Goal: Task Accomplishment & Management: Manage account settings

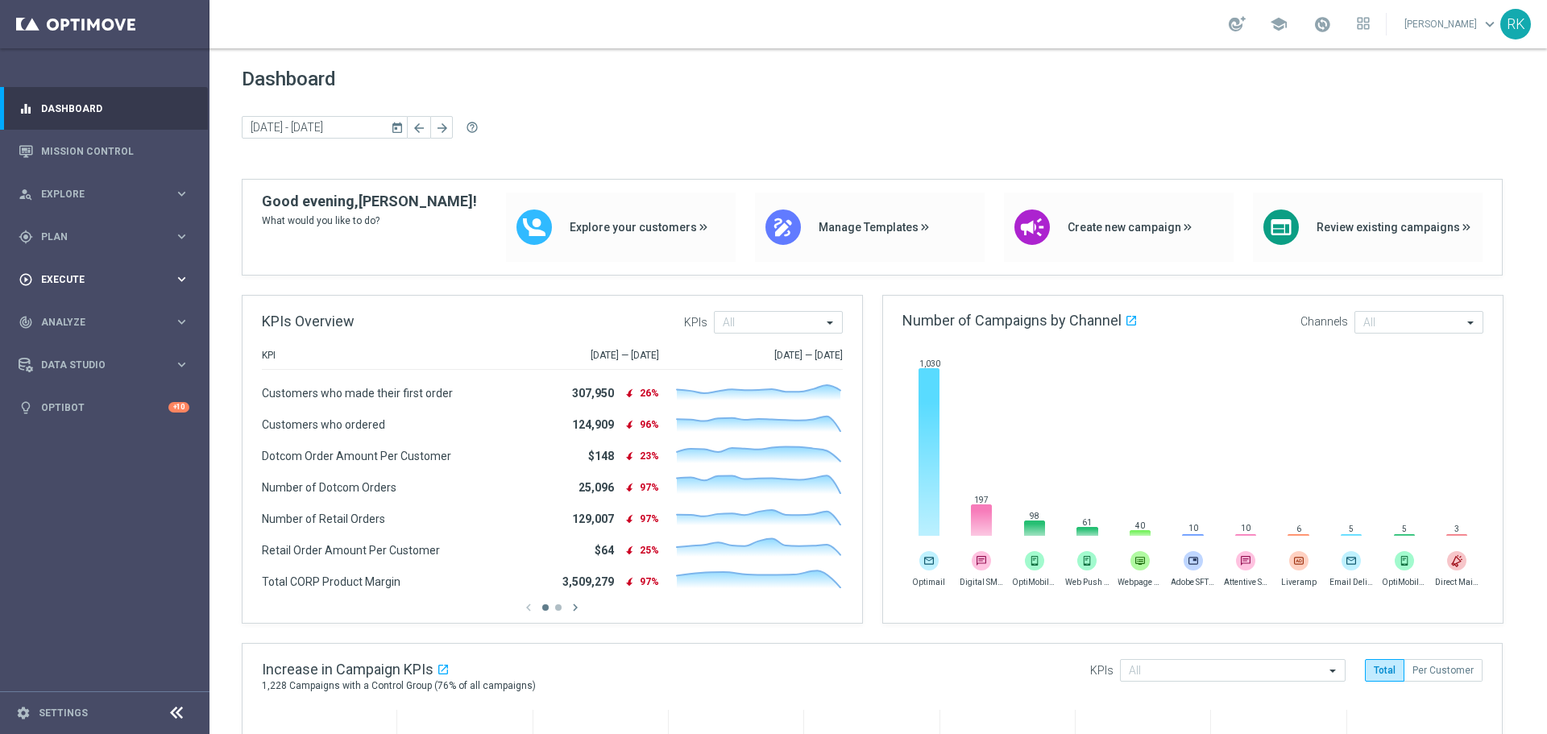
click at [60, 276] on span "Execute" at bounding box center [107, 280] width 133 height 10
click at [60, 235] on span "Plan" at bounding box center [107, 237] width 133 height 10
click at [68, 272] on link "Target Groups" at bounding box center [105, 270] width 126 height 13
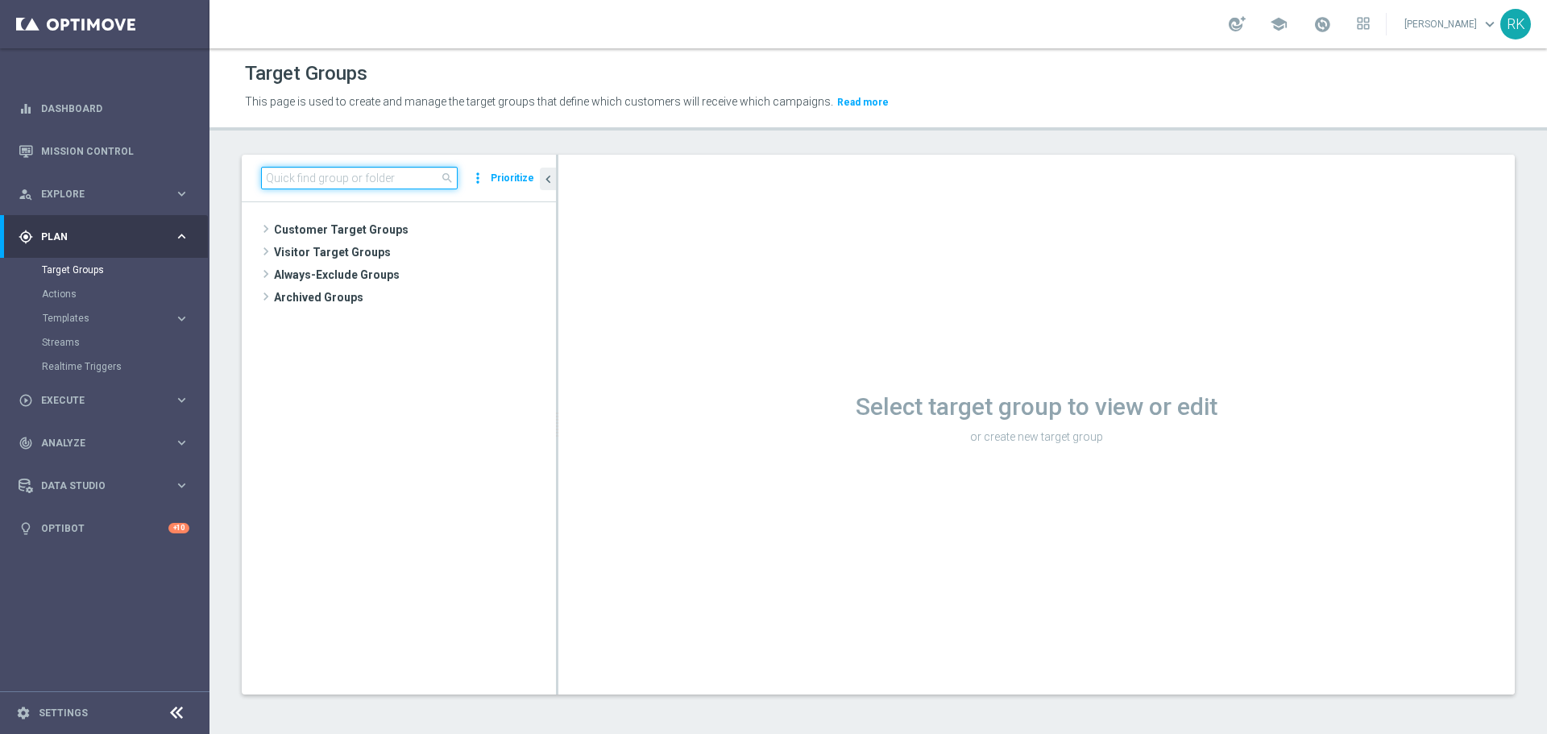
click at [313, 185] on input at bounding box center [359, 178] width 197 height 23
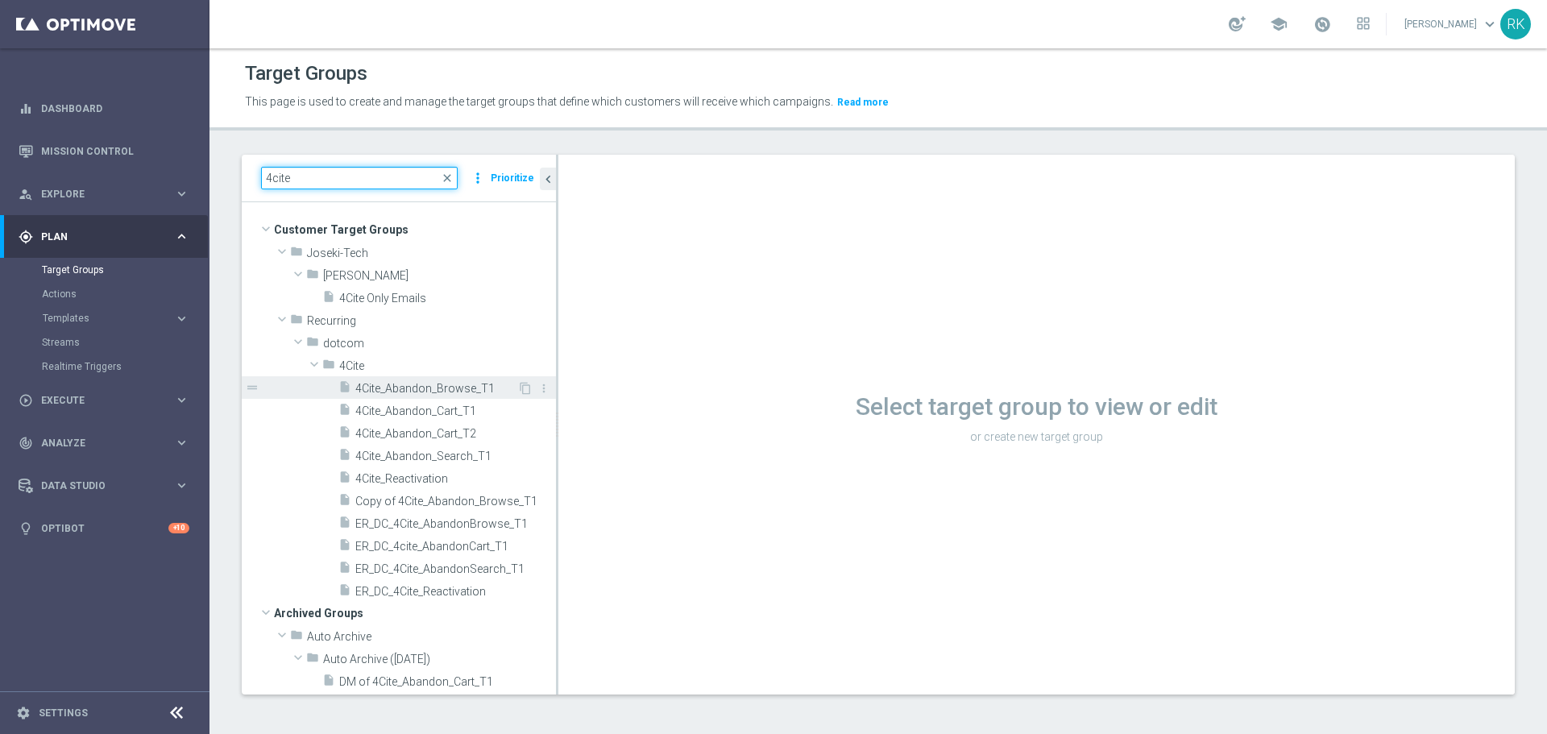
type input "4cite"
click at [380, 388] on span "4Cite_Abandon_Browse_T1" at bounding box center [436, 389] width 162 height 14
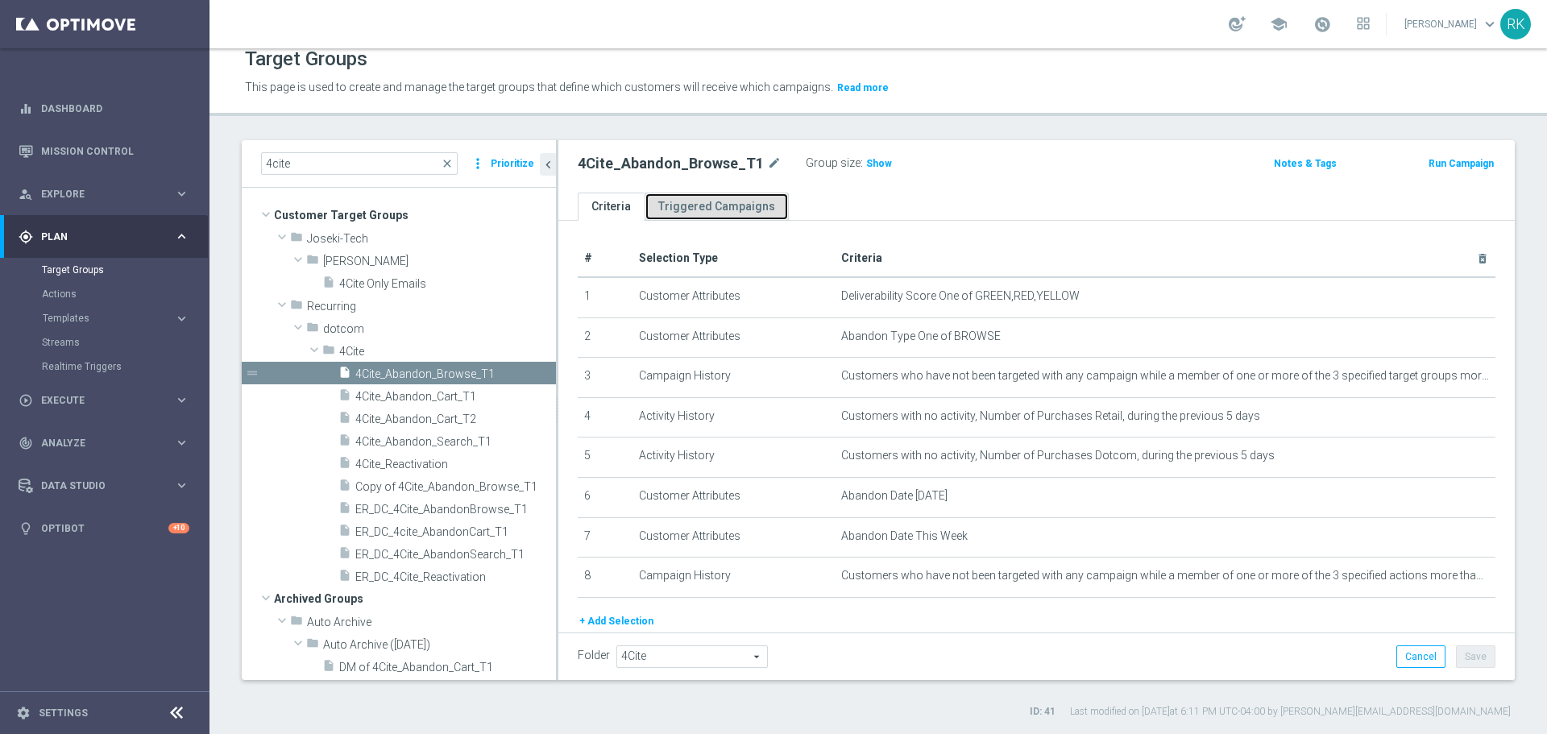
click at [688, 208] on link "Triggered Campaigns" at bounding box center [717, 207] width 144 height 28
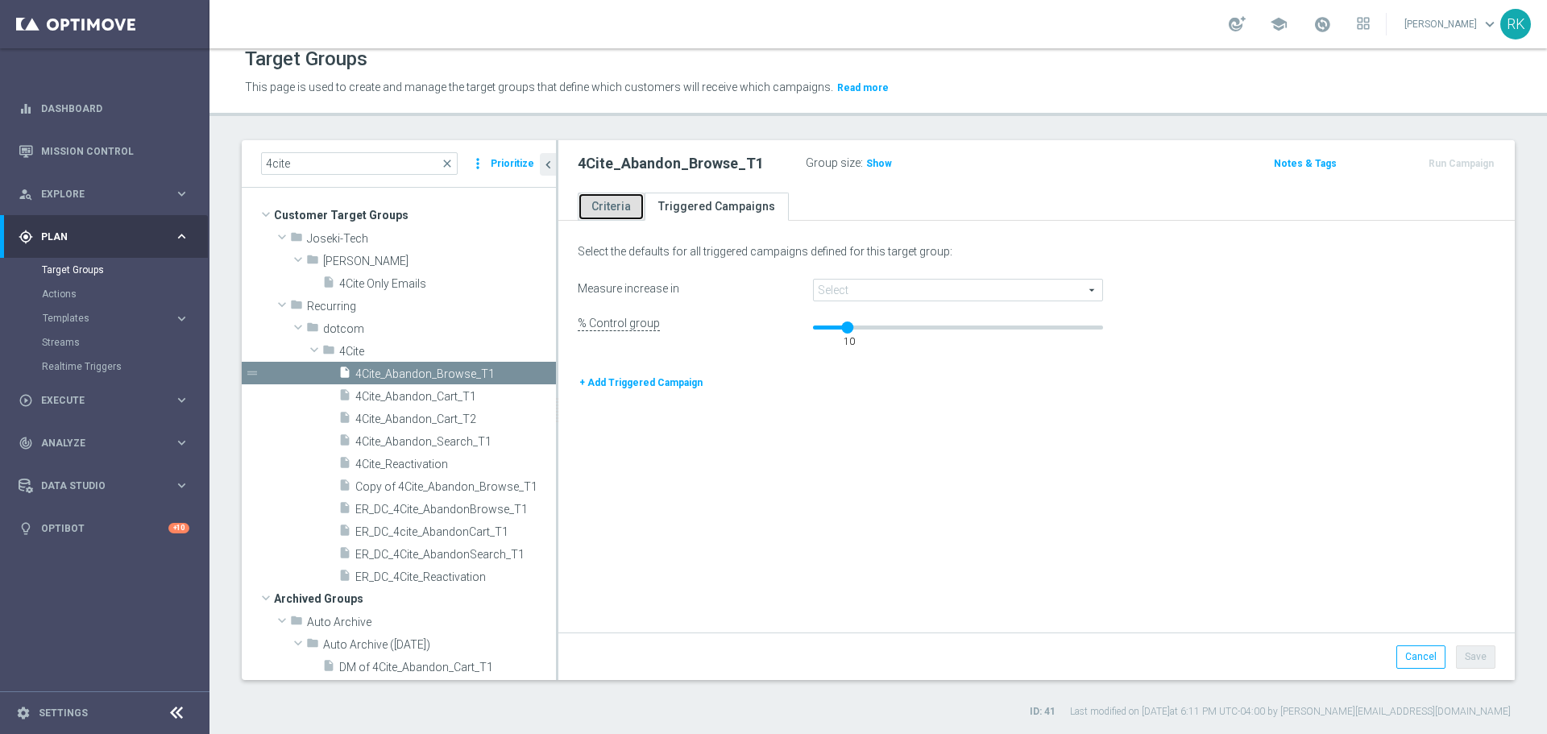
click at [614, 210] on link "Criteria" at bounding box center [611, 207] width 67 height 28
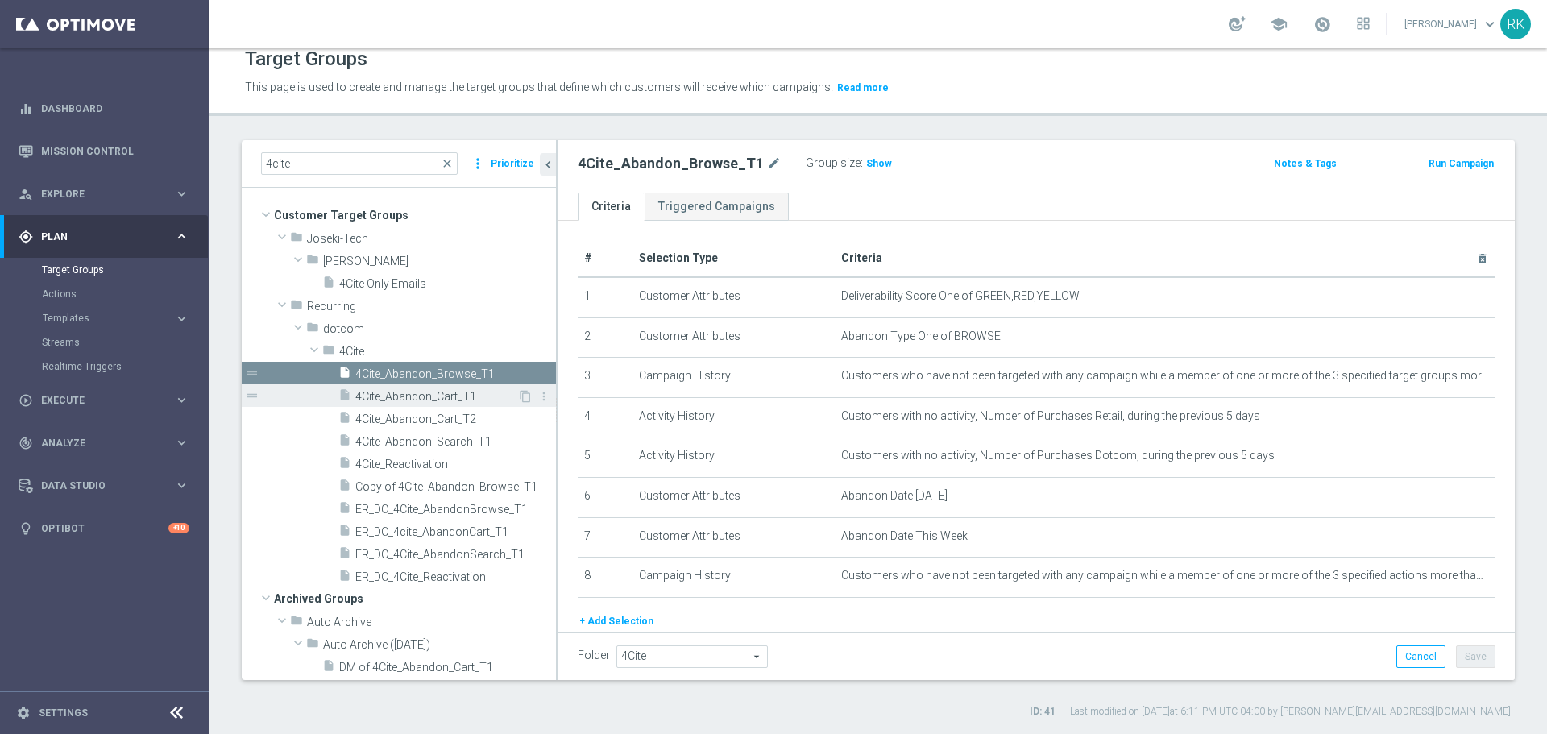
click at [418, 397] on span "4Cite_Abandon_Cart_T1" at bounding box center [436, 397] width 162 height 14
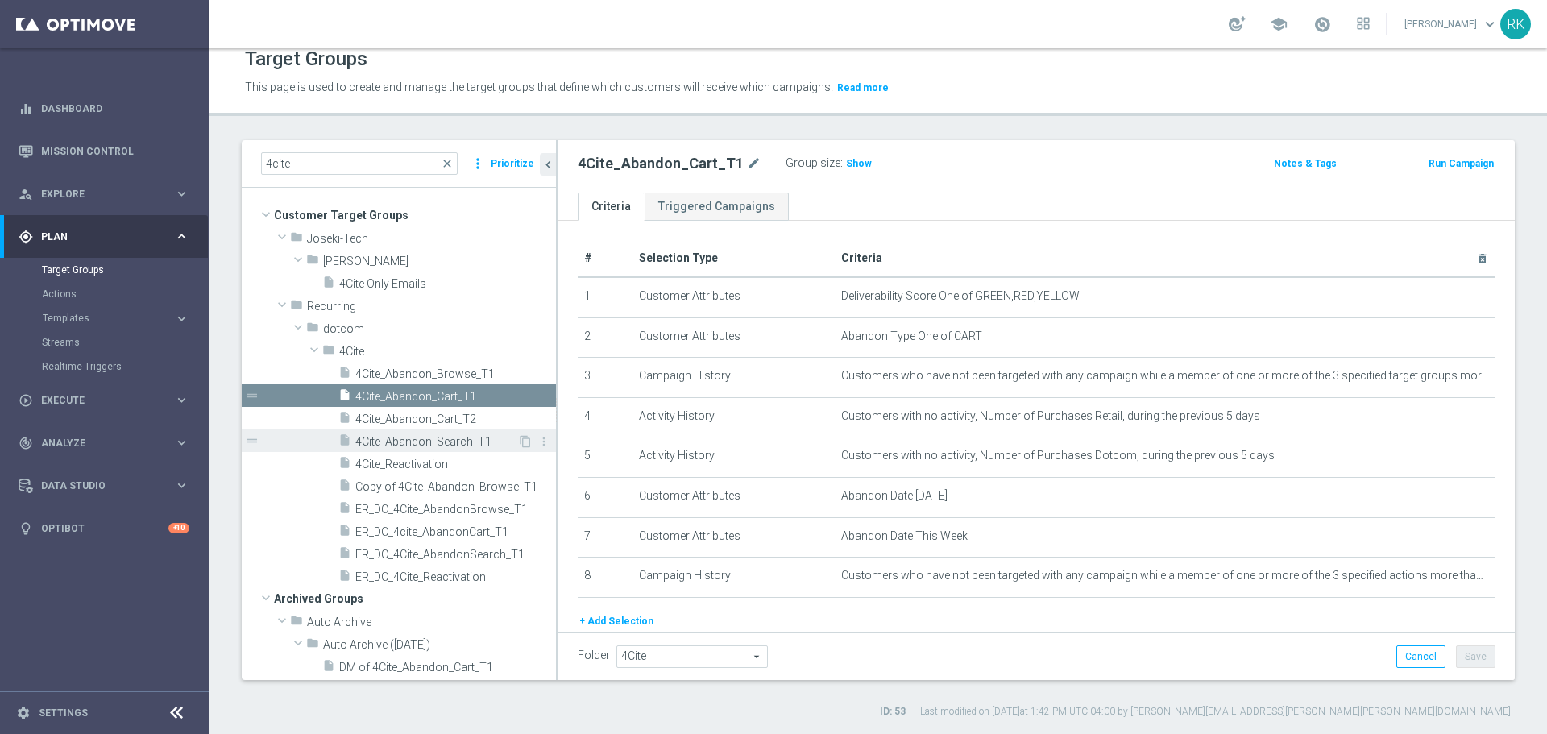
click at [407, 443] on span "4Cite_Abandon_Search_T1" at bounding box center [436, 442] width 162 height 14
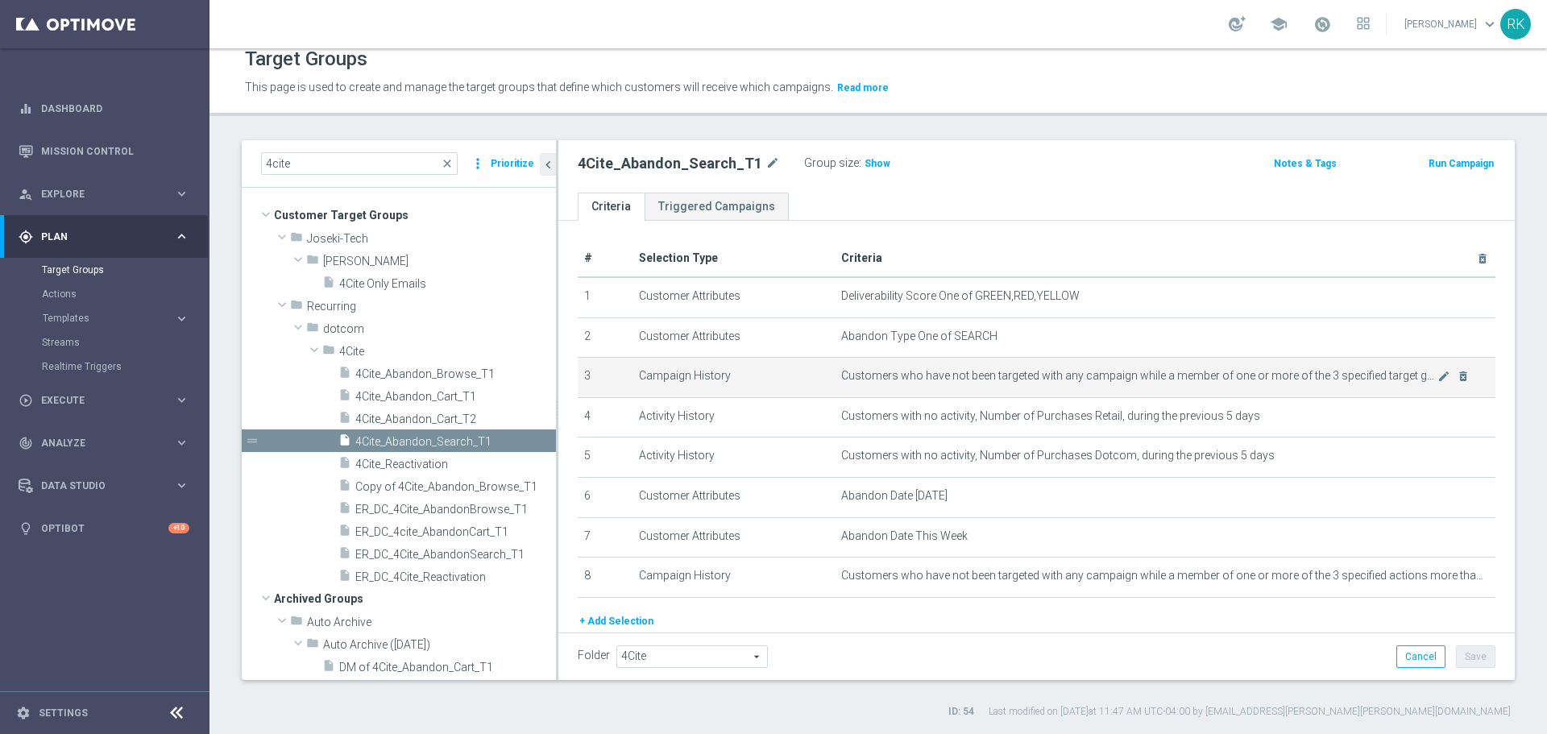
click at [938, 372] on span "Customers who have not been targeted with any campaign while a member of one or…" at bounding box center [1139, 376] width 596 height 14
click at [1438, 376] on icon "mode_edit" at bounding box center [1444, 376] width 13 height 13
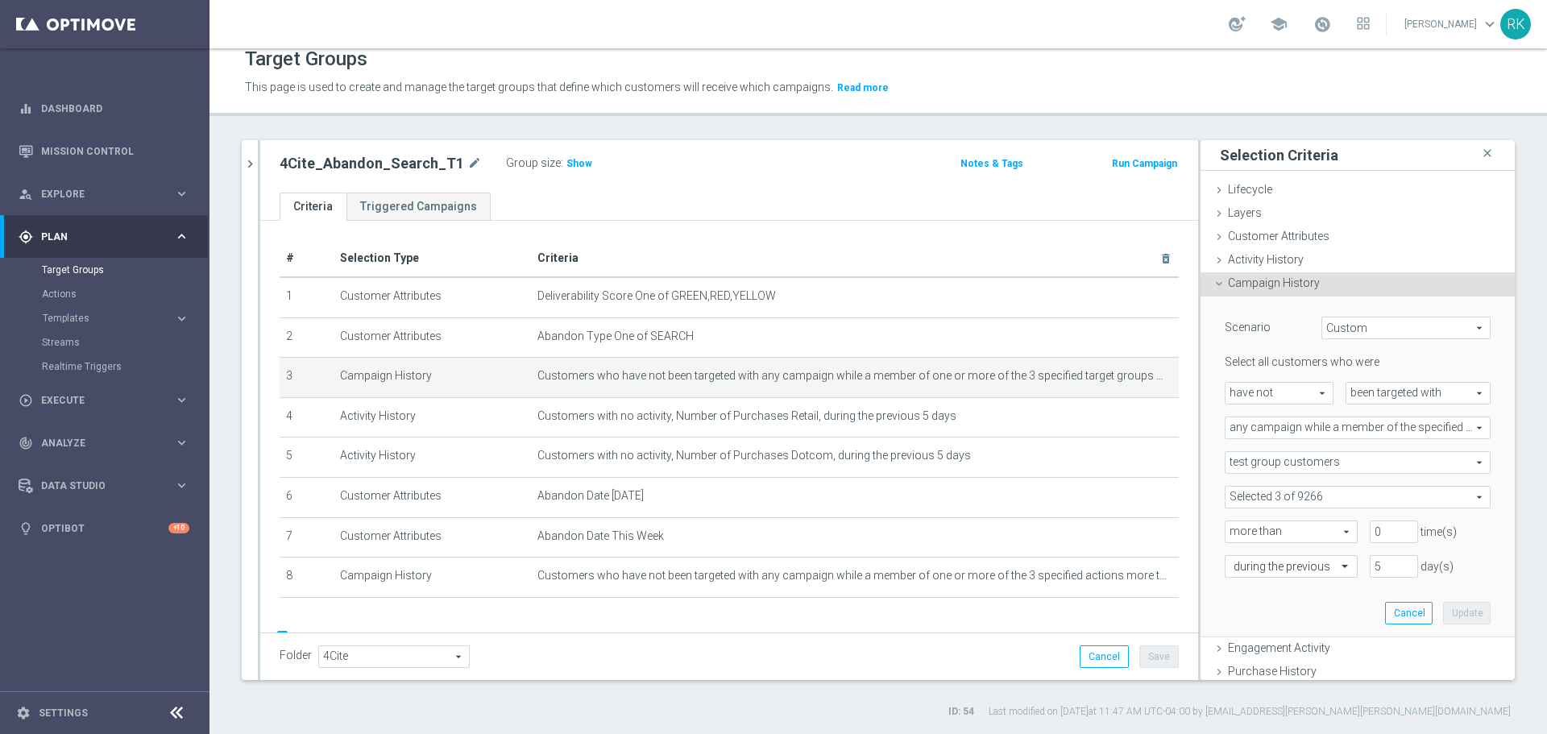
click at [1256, 430] on span "any campaign while a member of the specified target group(s)" at bounding box center [1358, 427] width 264 height 21
click at [1213, 445] on div "Scenario Custom Custom arrow_drop_down search Select all customers who were hav…" at bounding box center [1358, 467] width 290 height 340
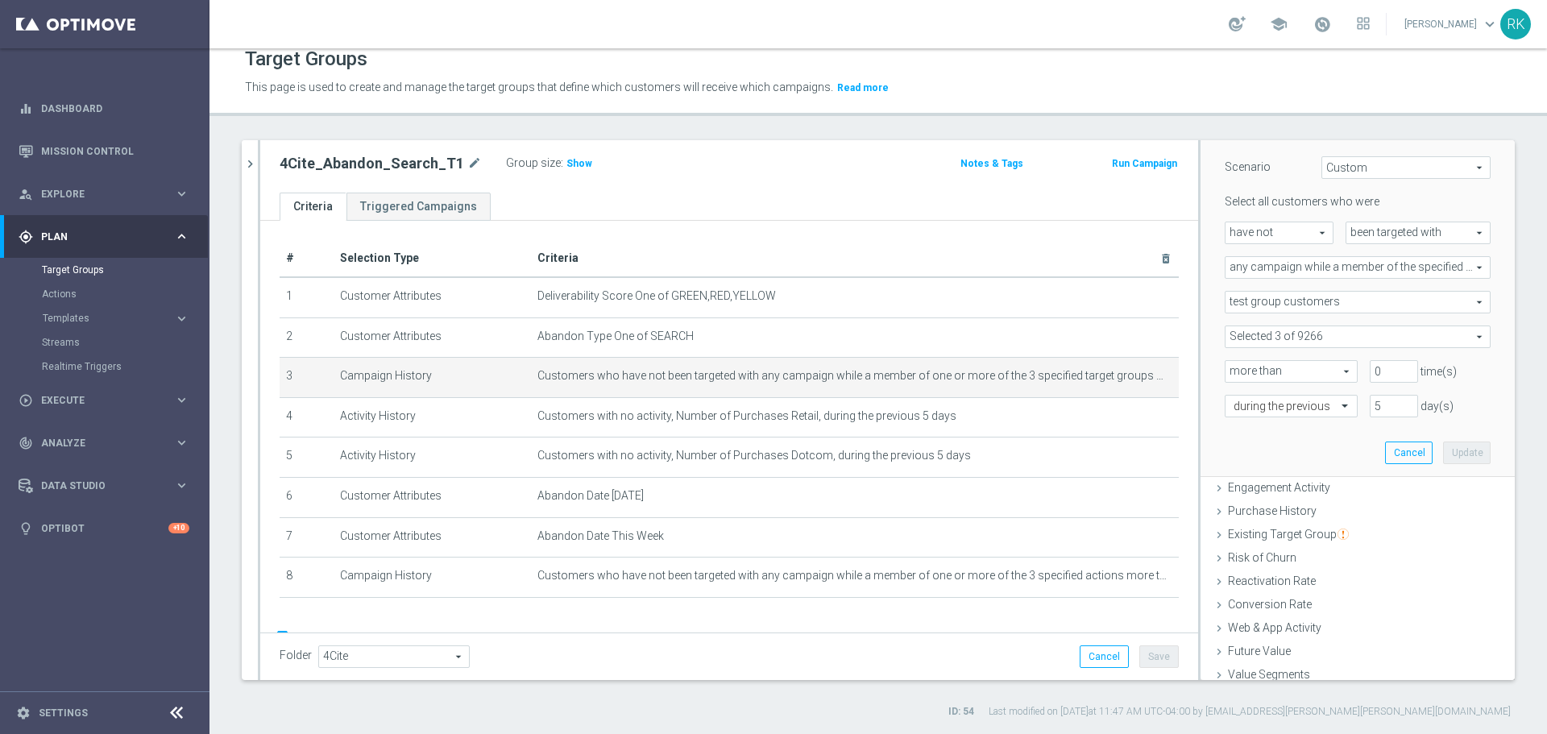
scroll to position [161, 0]
click at [778, 180] on div "4Cite_Abandon_Search_T1 mode_edit Group size : Show Notes & Tags Run Campaign" at bounding box center [729, 166] width 938 height 52
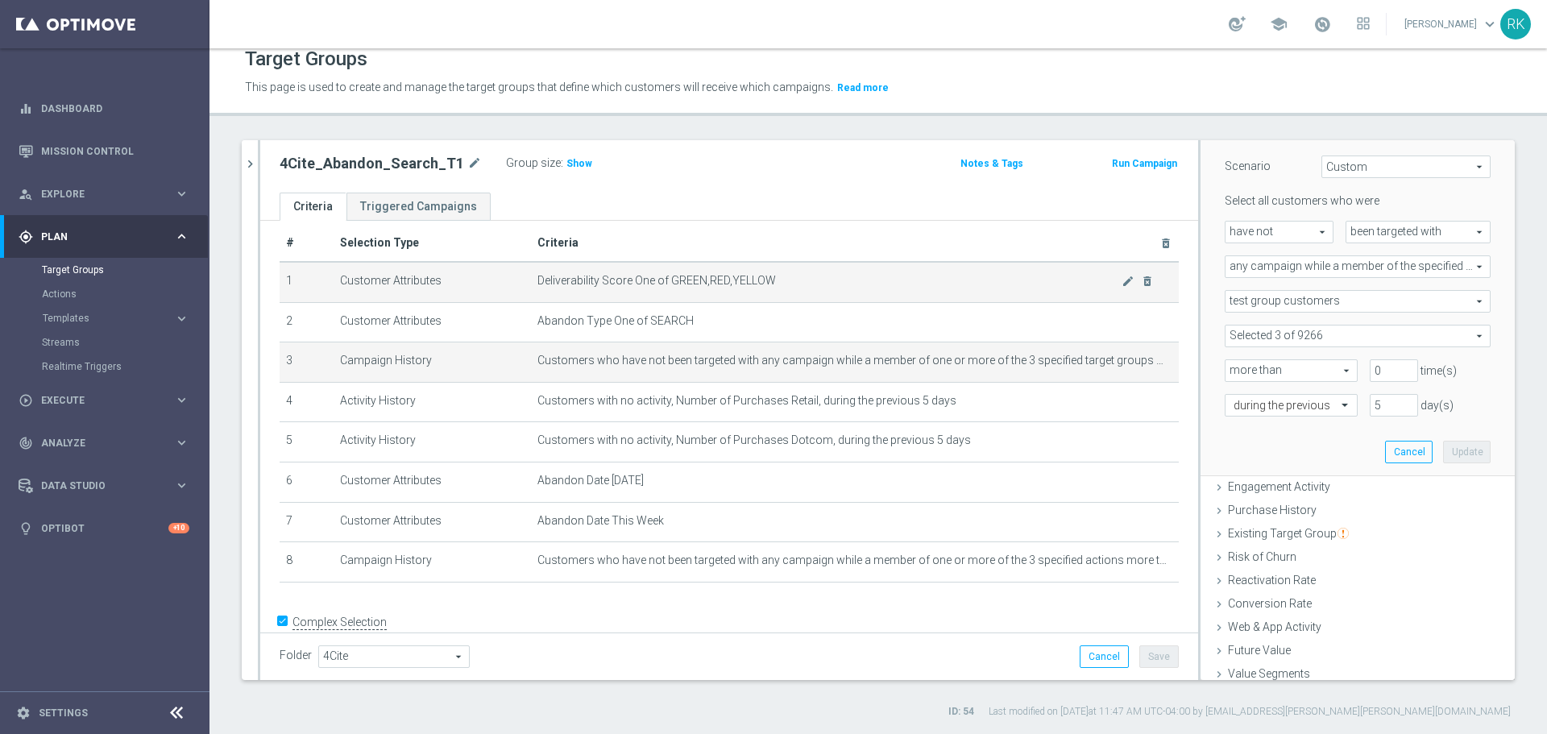
scroll to position [0, 0]
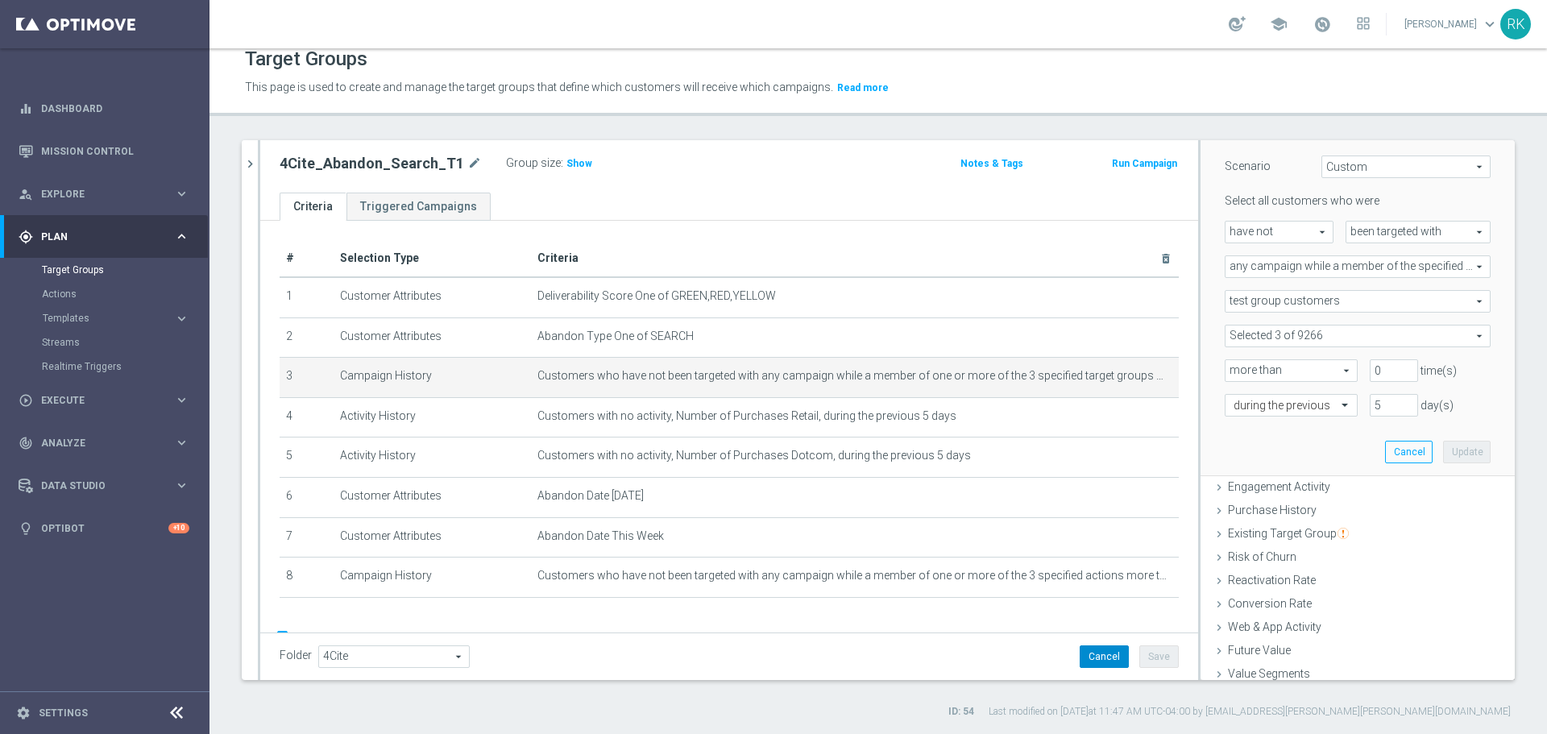
drag, startPoint x: 1098, startPoint y: 660, endPoint x: 1072, endPoint y: 666, distance: 26.6
click at [1098, 660] on button "Cancel" at bounding box center [1104, 657] width 49 height 23
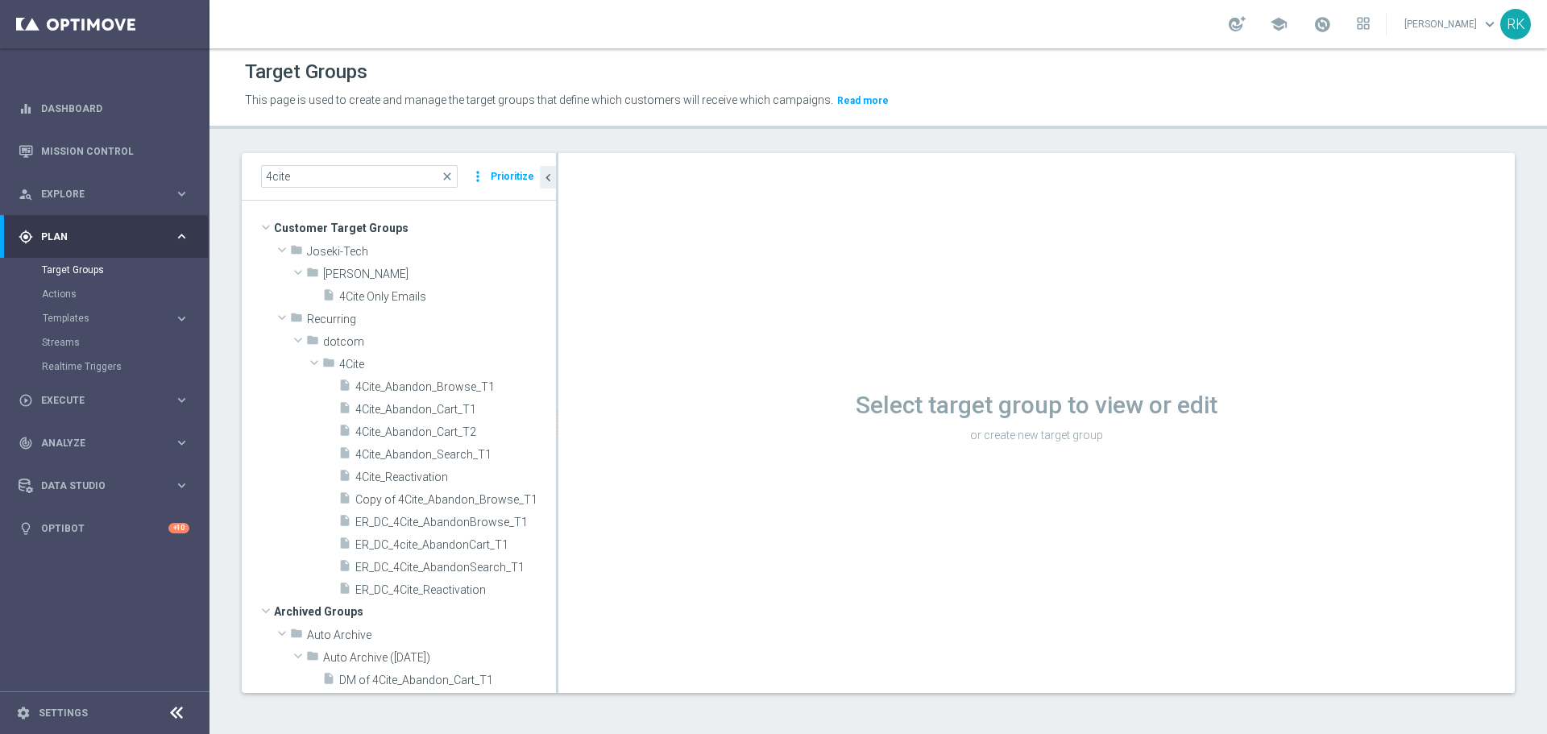
scroll to position [2, 0]
